Goal: Find specific page/section: Find specific page/section

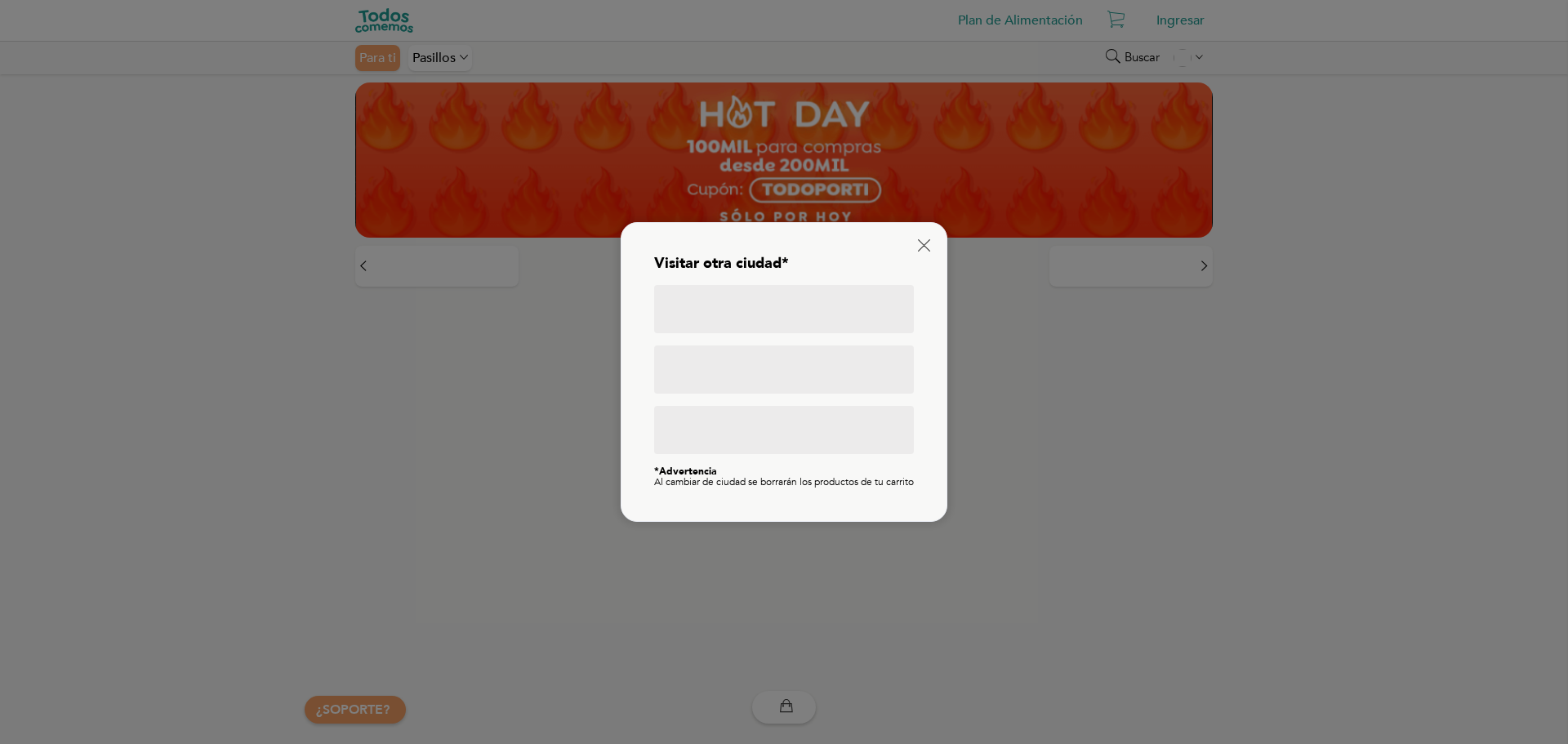
click at [880, 285] on div at bounding box center [784, 309] width 260 height 48
click at [922, 250] on div "Visitar otra ciudad* *Advertencia Al cambiar de ciudad se borrarán los producto…" at bounding box center [784, 372] width 292 height 265
click at [922, 239] on icon at bounding box center [923, 245] width 12 height 12
click at [784, 300] on div at bounding box center [784, 309] width 260 height 48
click at [921, 239] on icon at bounding box center [923, 245] width 12 height 12
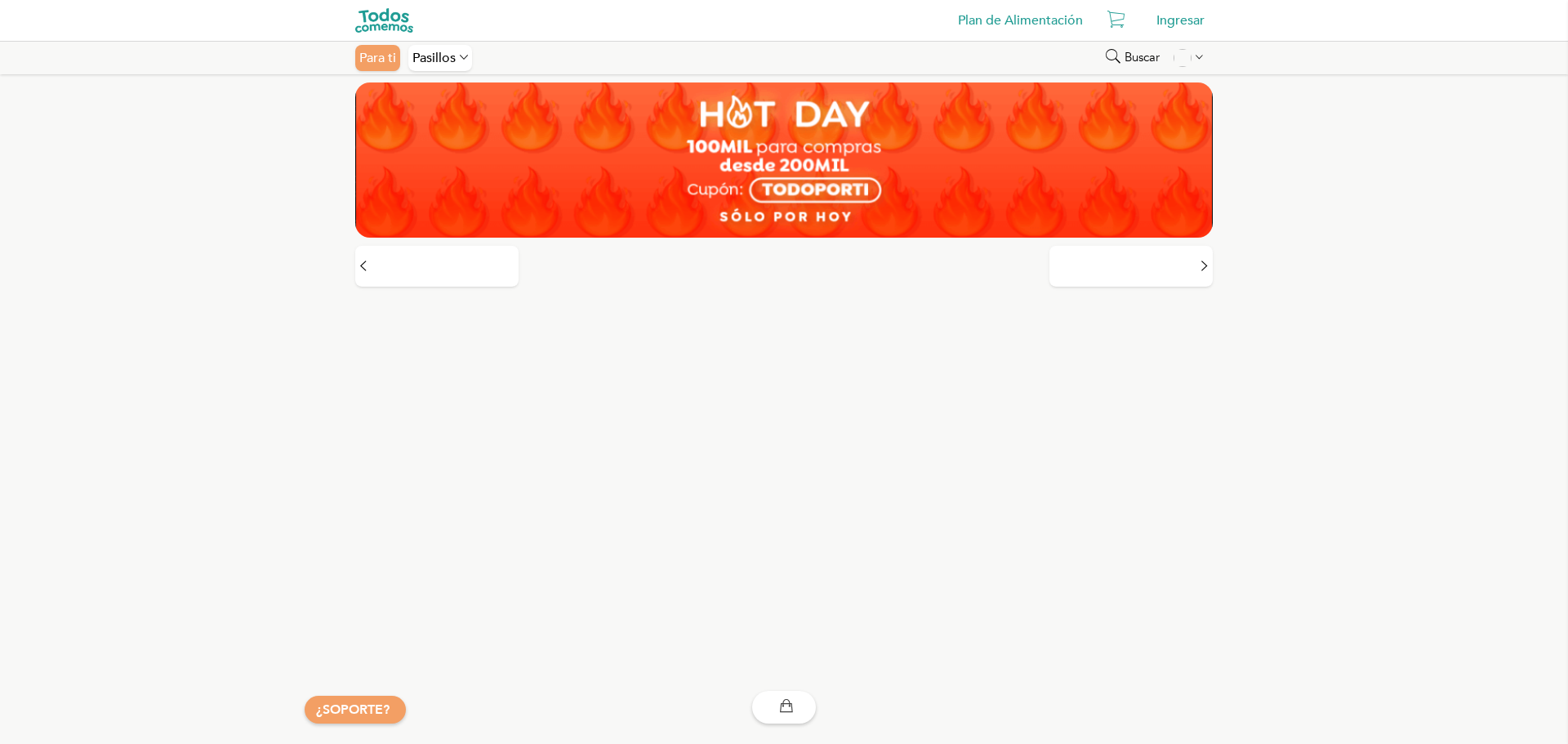
click at [1026, 23] on link "Plan de Alimentación" at bounding box center [1020, 20] width 142 height 32
